Goal: Check status: Check status

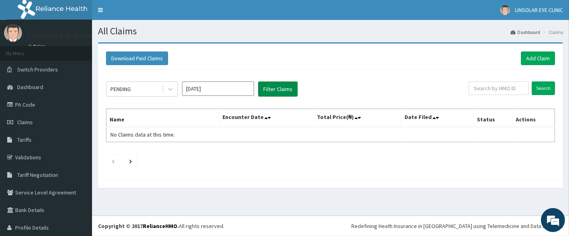
click at [286, 90] on button "Filter Claims" at bounding box center [278, 89] width 40 height 15
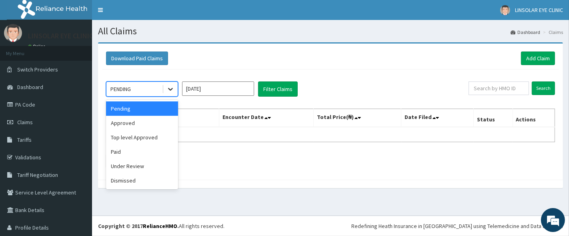
click at [166, 90] on icon at bounding box center [170, 89] width 8 height 8
click at [141, 122] on div "Approved" at bounding box center [142, 123] width 72 height 14
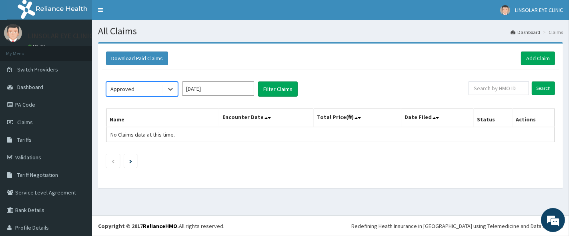
click at [236, 91] on input "[DATE]" at bounding box center [218, 89] width 72 height 14
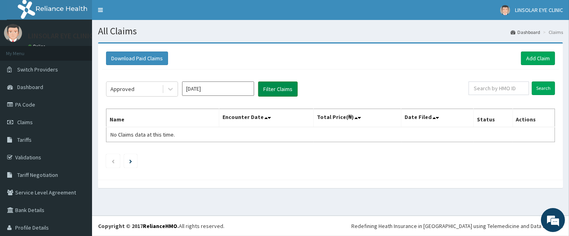
click at [285, 86] on button "Filter Claims" at bounding box center [278, 89] width 40 height 15
click at [277, 86] on button "Filter Claims" at bounding box center [278, 89] width 40 height 15
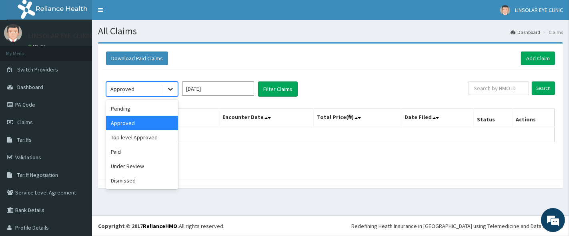
click at [165, 88] on div at bounding box center [170, 89] width 14 height 14
drag, startPoint x: 143, startPoint y: 171, endPoint x: 186, endPoint y: 117, distance: 68.6
click at [144, 171] on div "Under Review" at bounding box center [142, 166] width 72 height 14
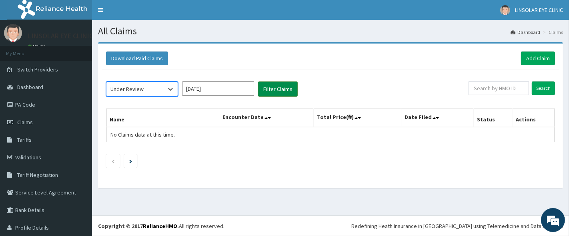
click at [276, 86] on button "Filter Claims" at bounding box center [278, 89] width 40 height 15
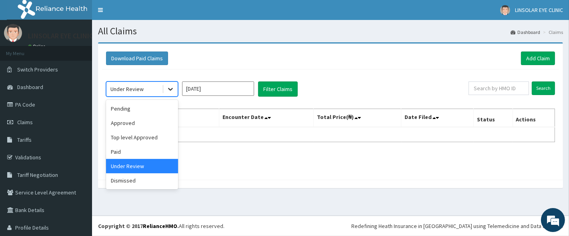
click at [170, 88] on icon at bounding box center [170, 89] width 8 height 8
click at [159, 138] on div "Top level Approved" at bounding box center [142, 137] width 72 height 14
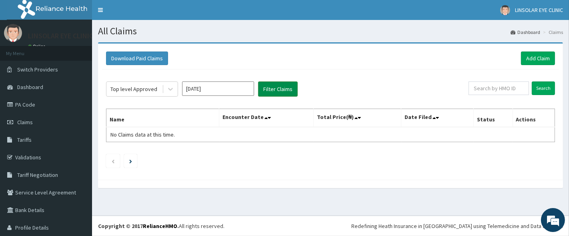
click at [284, 94] on button "Filter Claims" at bounding box center [278, 89] width 40 height 15
click at [273, 92] on button "Filter Claims" at bounding box center [278, 89] width 40 height 15
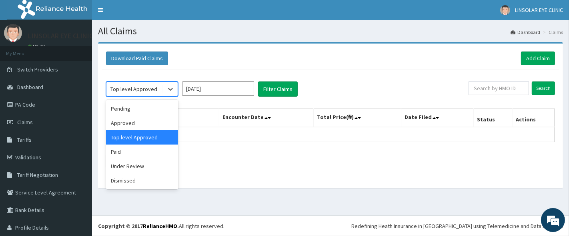
click at [146, 85] on div "Top level Approved" at bounding box center [133, 89] width 47 height 8
click at [144, 155] on div "Paid" at bounding box center [142, 152] width 72 height 14
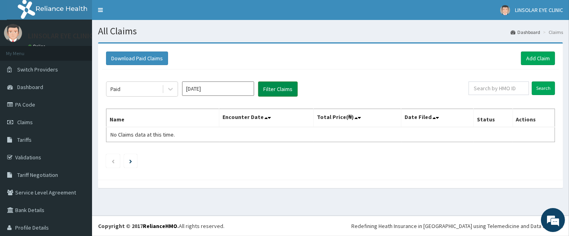
click at [283, 93] on button "Filter Claims" at bounding box center [278, 89] width 40 height 15
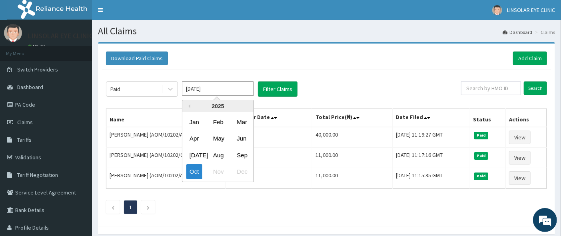
click at [222, 86] on input "[DATE]" at bounding box center [218, 89] width 72 height 14
click at [242, 156] on div "Sep" at bounding box center [242, 155] width 16 height 15
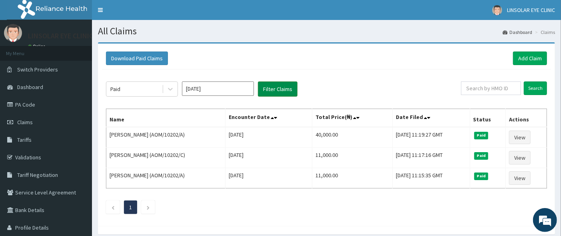
click at [283, 90] on button "Filter Claims" at bounding box center [278, 89] width 40 height 15
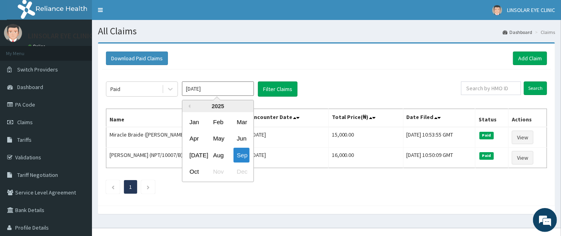
click at [230, 86] on input "Sep 2025" at bounding box center [218, 89] width 72 height 14
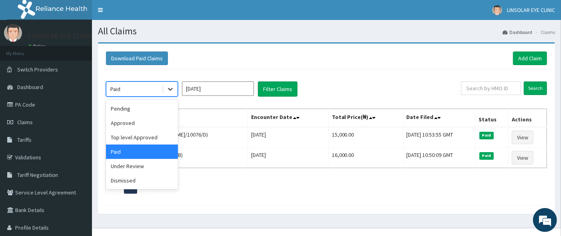
click at [173, 91] on icon at bounding box center [170, 89] width 8 height 8
click at [233, 87] on input "Sep 2025" at bounding box center [218, 89] width 72 height 14
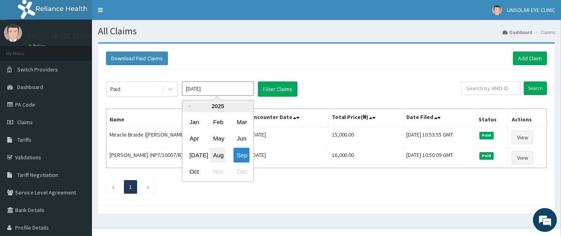
click at [211, 154] on div "Aug" at bounding box center [218, 155] width 16 height 15
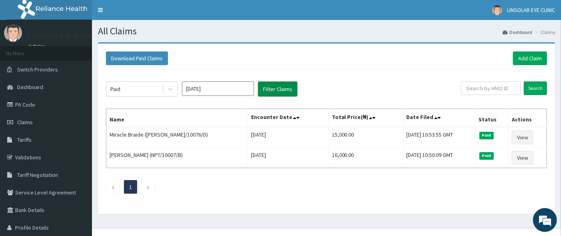
click at [285, 90] on button "Filter Claims" at bounding box center [278, 89] width 40 height 15
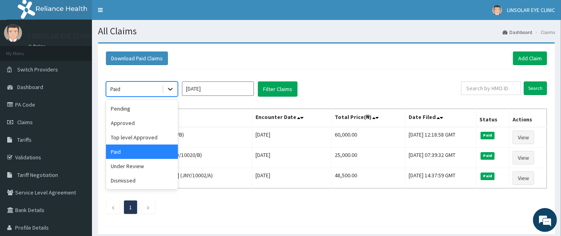
click at [172, 92] on icon at bounding box center [170, 89] width 8 height 8
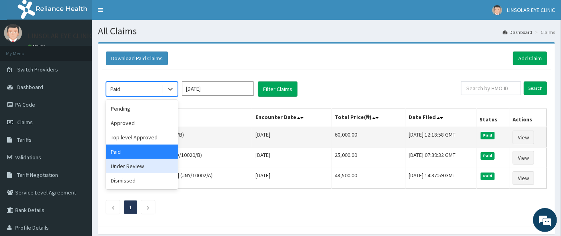
drag, startPoint x: 153, startPoint y: 172, endPoint x: 178, endPoint y: 131, distance: 48.3
click at [154, 168] on div "Under Review" at bounding box center [142, 166] width 72 height 14
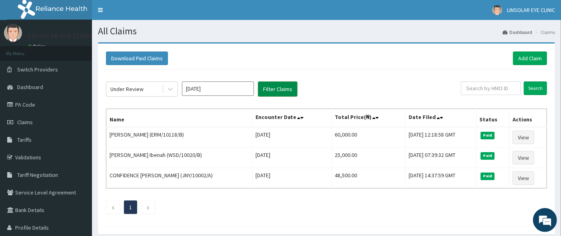
click at [277, 86] on button "Filter Claims" at bounding box center [278, 89] width 40 height 15
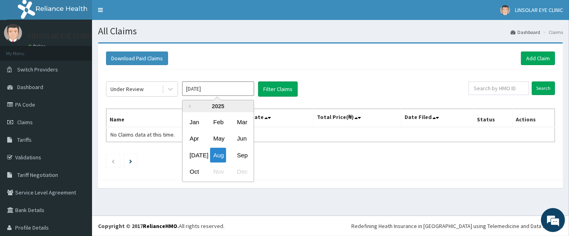
click at [240, 94] on input "Aug 2025" at bounding box center [218, 89] width 72 height 14
click at [243, 154] on div "Sep" at bounding box center [242, 155] width 16 height 15
type input "Sep 2025"
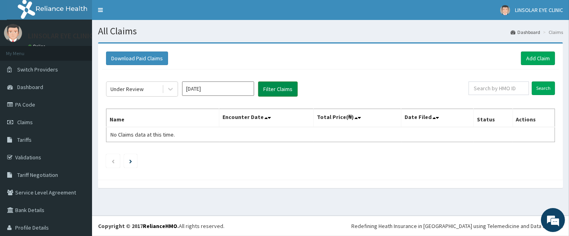
click at [278, 91] on button "Filter Claims" at bounding box center [278, 89] width 40 height 15
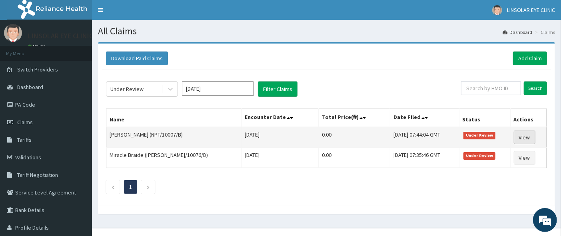
click at [517, 138] on link "View" at bounding box center [525, 138] width 22 height 14
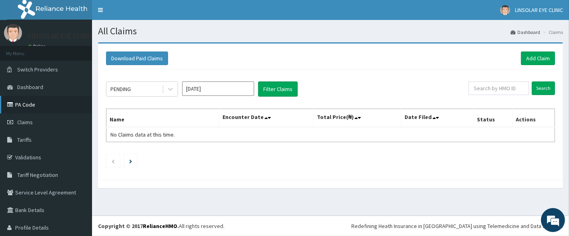
click at [39, 106] on link "PA Code" at bounding box center [46, 105] width 92 height 18
